Goal: Transaction & Acquisition: Book appointment/travel/reservation

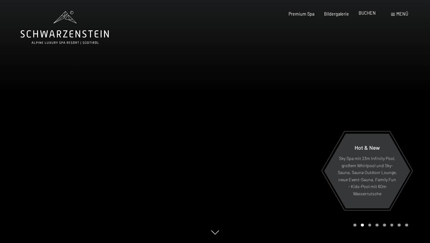
click at [363, 15] on span "BUCHEN" at bounding box center [367, 12] width 17 height 5
click at [369, 15] on span "BUCHEN" at bounding box center [367, 12] width 17 height 5
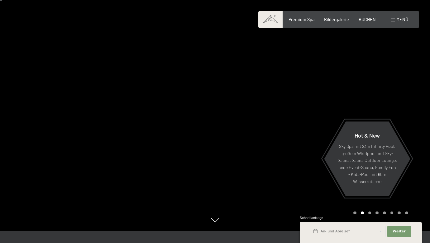
scroll to position [11, 0]
click at [367, 17] on span "BUCHEN" at bounding box center [367, 18] width 17 height 5
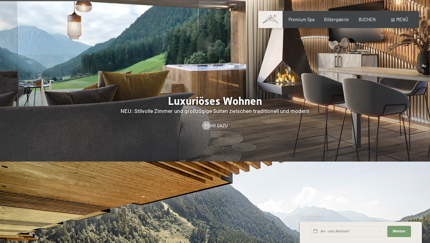
scroll to position [561, 0]
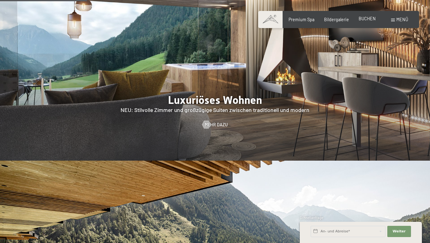
click at [370, 22] on div "BUCHEN" at bounding box center [367, 19] width 17 height 6
click at [368, 19] on span "BUCHEN" at bounding box center [367, 18] width 17 height 5
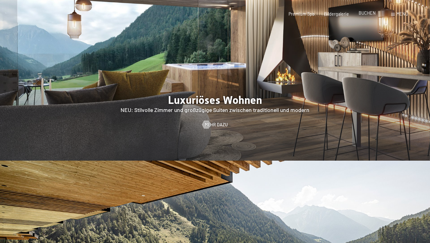
scroll to position [0, 0]
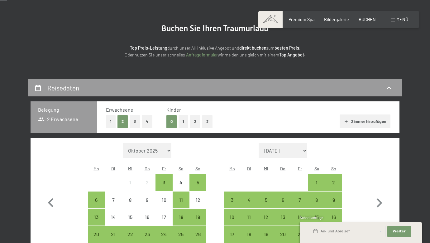
scroll to position [90, 0]
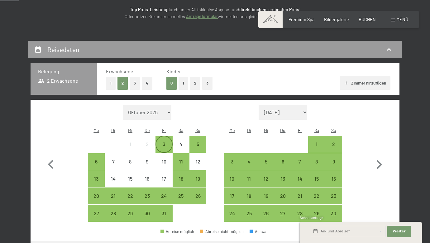
click at [162, 142] on div "3" at bounding box center [164, 150] width 16 height 16
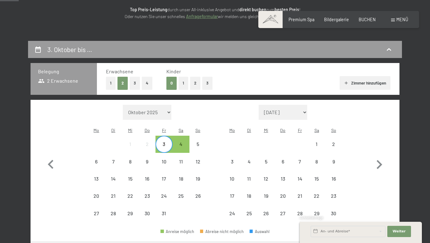
click at [178, 137] on span "Einwilligung Marketing*" at bounding box center [180, 139] width 51 height 6
click at [152, 137] on input "Einwilligung Marketing*" at bounding box center [148, 139] width 6 height 6
checkbox input "false"
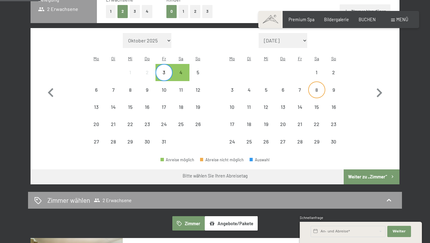
scroll to position [198, 0]
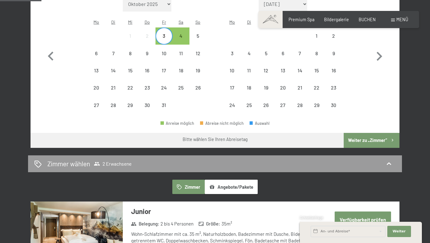
click at [374, 133] on button "Weiter zu „Zimmer“" at bounding box center [372, 140] width 56 height 15
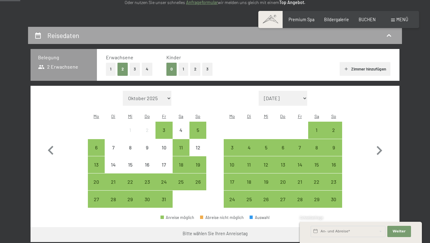
scroll to position [131, 0]
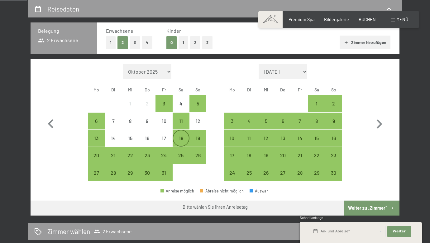
click at [180, 136] on div "18" at bounding box center [181, 144] width 16 height 16
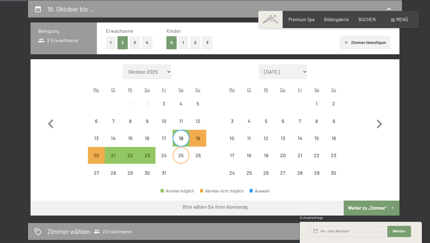
click at [181, 153] on div "25" at bounding box center [181, 161] width 16 height 16
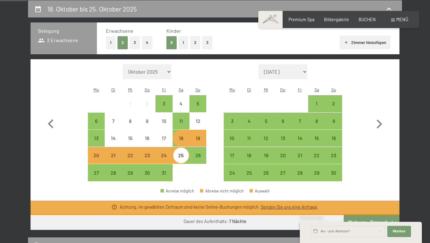
click at [180, 136] on div "18" at bounding box center [181, 144] width 16 height 16
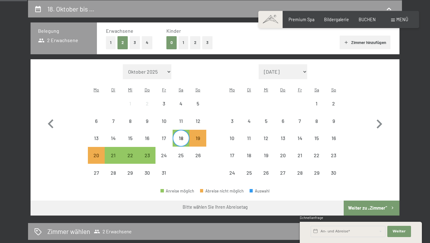
click at [175, 136] on div "18" at bounding box center [181, 144] width 16 height 16
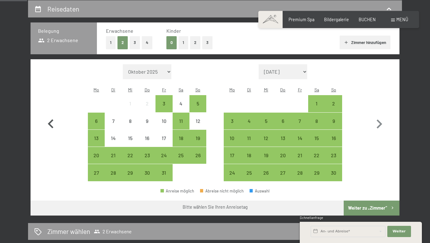
click at [49, 160] on button "button" at bounding box center [51, 122] width 18 height 117
click at [183, 153] on div "25" at bounding box center [181, 161] width 16 height 16
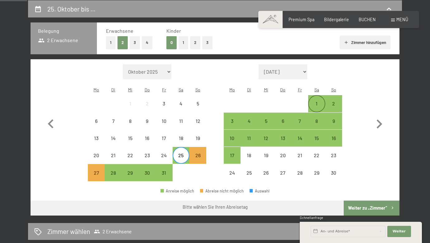
click at [316, 101] on div "1" at bounding box center [317, 109] width 16 height 16
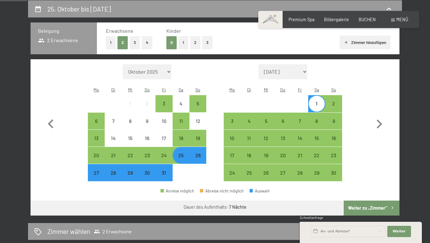
click at [361, 201] on button "Weiter zu „Zimmer“" at bounding box center [372, 208] width 56 height 15
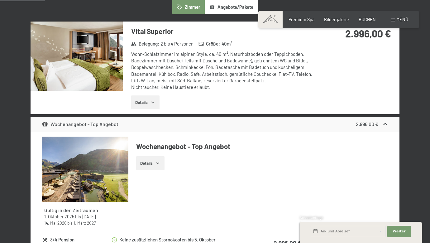
scroll to position [179, 0]
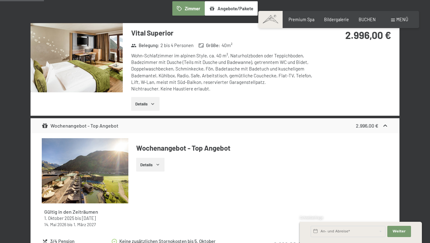
click at [146, 164] on button "Details" at bounding box center [150, 165] width 28 height 14
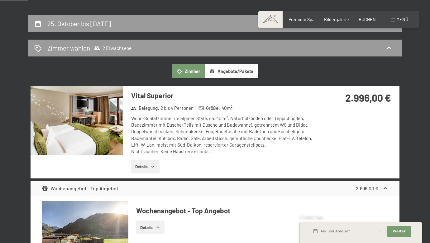
scroll to position [116, 0]
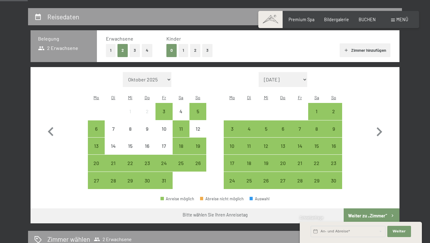
scroll to position [138, 0]
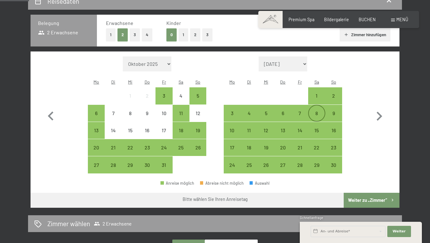
click at [313, 111] on div "8" at bounding box center [317, 119] width 16 height 16
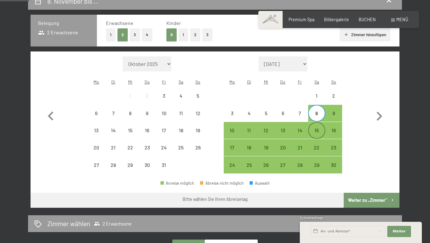
click at [318, 128] on div "15" at bounding box center [317, 136] width 16 height 16
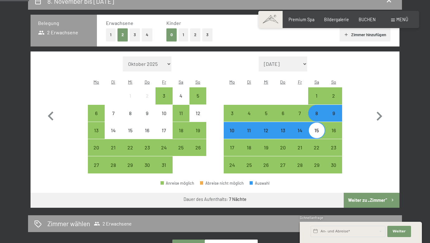
click at [371, 195] on button "Weiter zu „Zimmer“" at bounding box center [372, 200] width 56 height 15
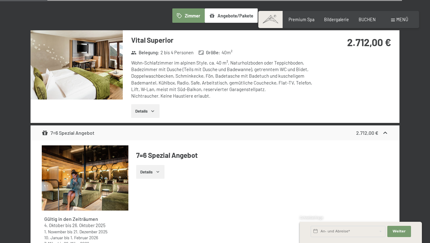
scroll to position [171, 0]
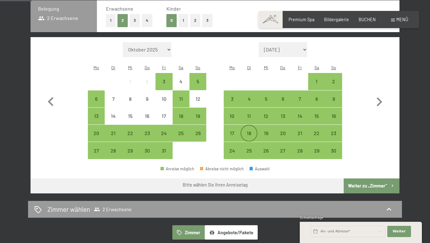
scroll to position [152, 0]
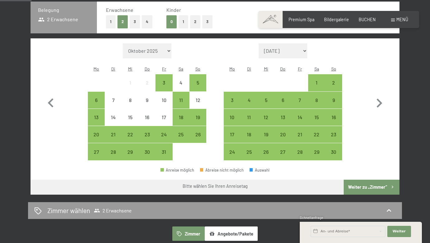
select select "[DATE]"
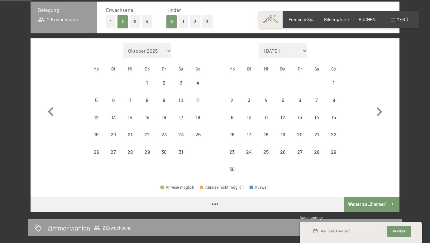
select select "[DATE]"
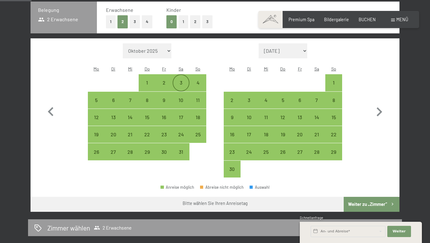
click at [185, 80] on div "3" at bounding box center [181, 88] width 16 height 16
select select "[DATE]"
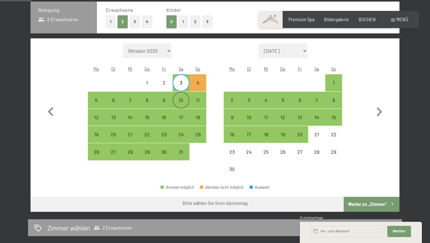
click at [183, 98] on div "10" at bounding box center [181, 106] width 16 height 16
select select "[DATE]"
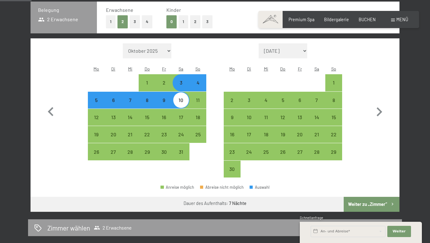
click at [367, 197] on button "Weiter zu „Zimmer“" at bounding box center [372, 204] width 56 height 15
select select "[DATE]"
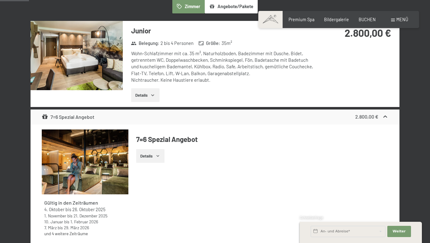
scroll to position [181, 0]
